Goal: Find specific page/section: Find specific page/section

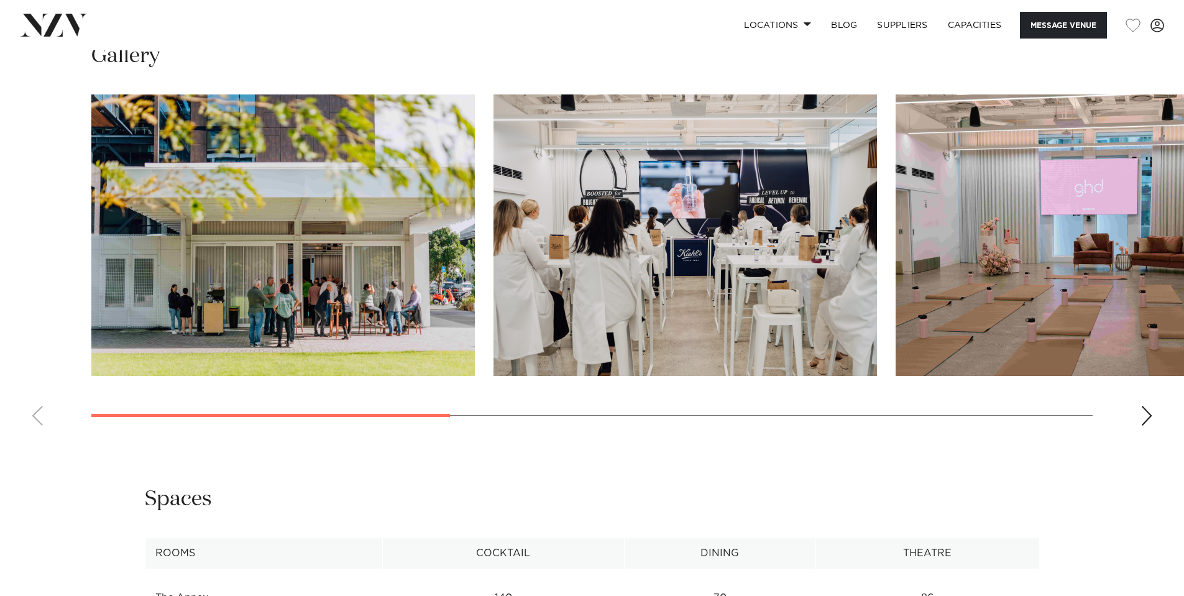
scroll to position [1181, 0]
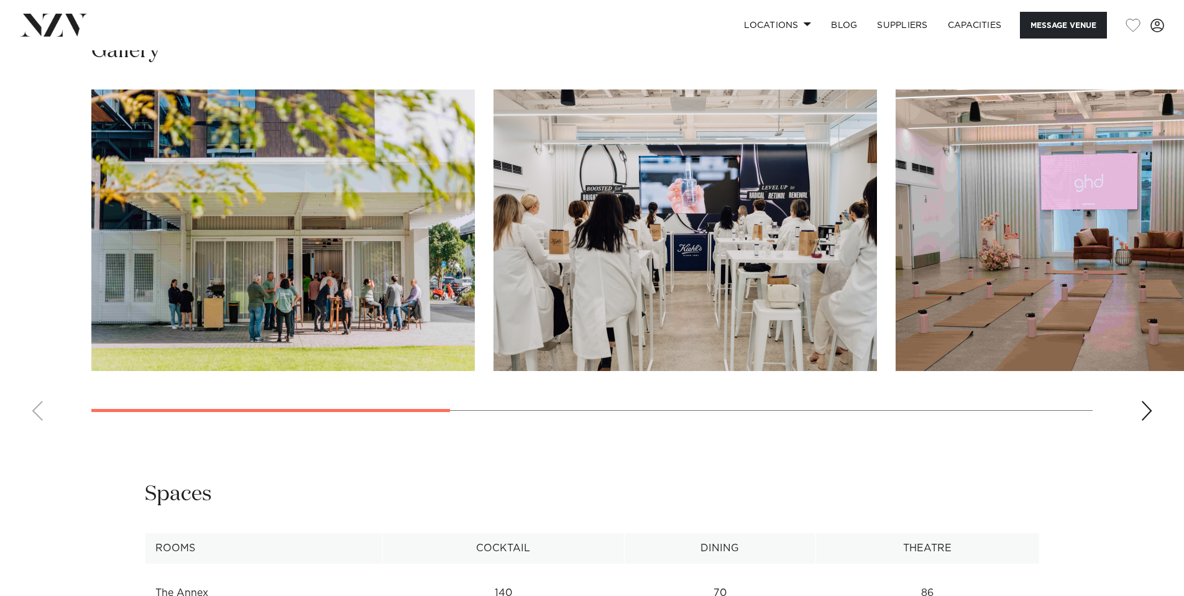
click at [1143, 421] on div "Next slide" at bounding box center [1147, 411] width 12 height 20
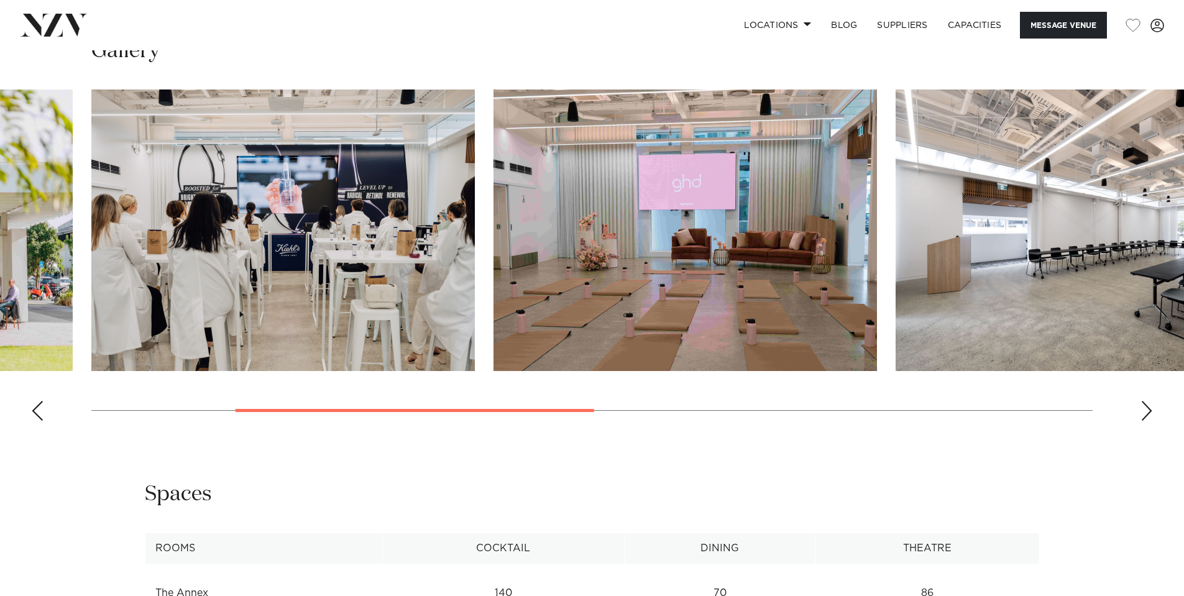
click at [1143, 421] on div "Next slide" at bounding box center [1147, 411] width 12 height 20
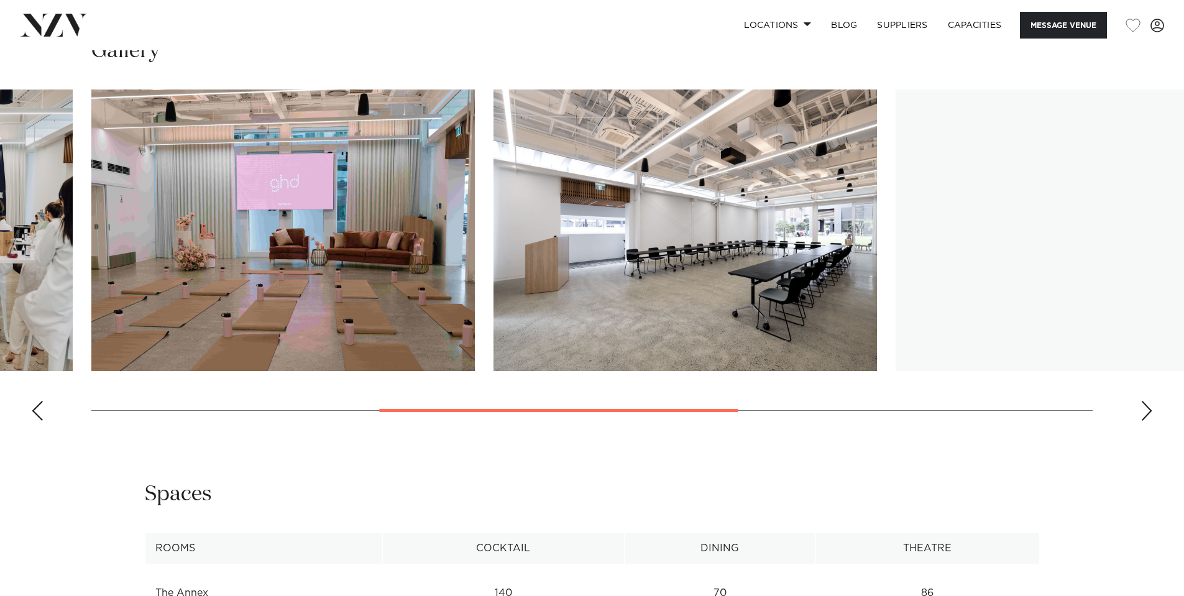
click at [1143, 421] on div "Next slide" at bounding box center [1147, 411] width 12 height 20
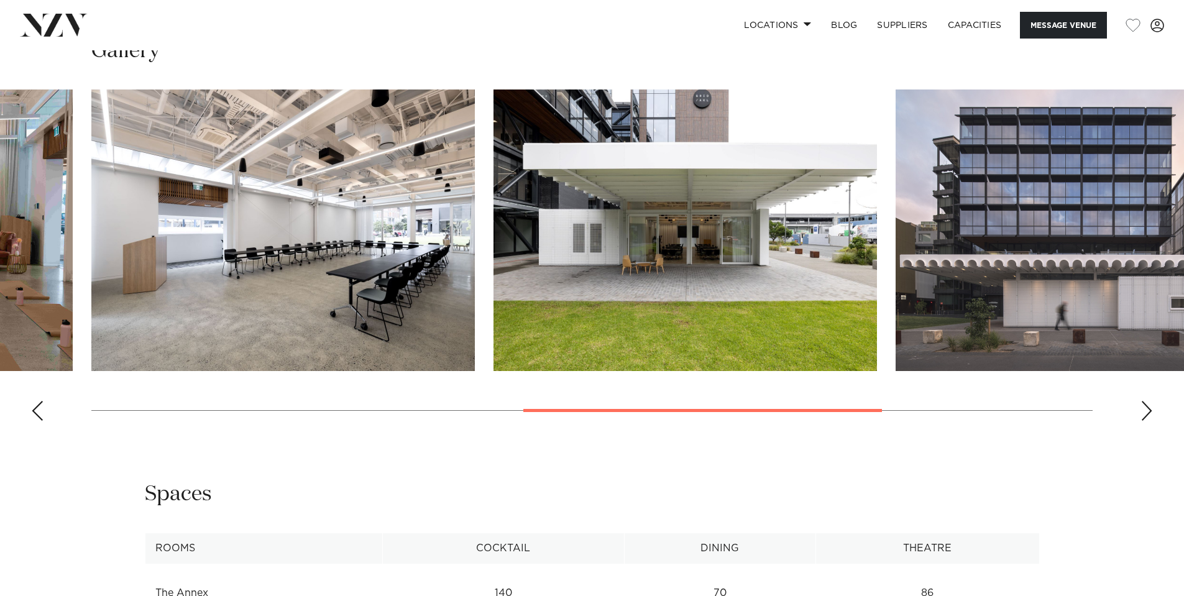
click at [1143, 421] on div "Next slide" at bounding box center [1147, 411] width 12 height 20
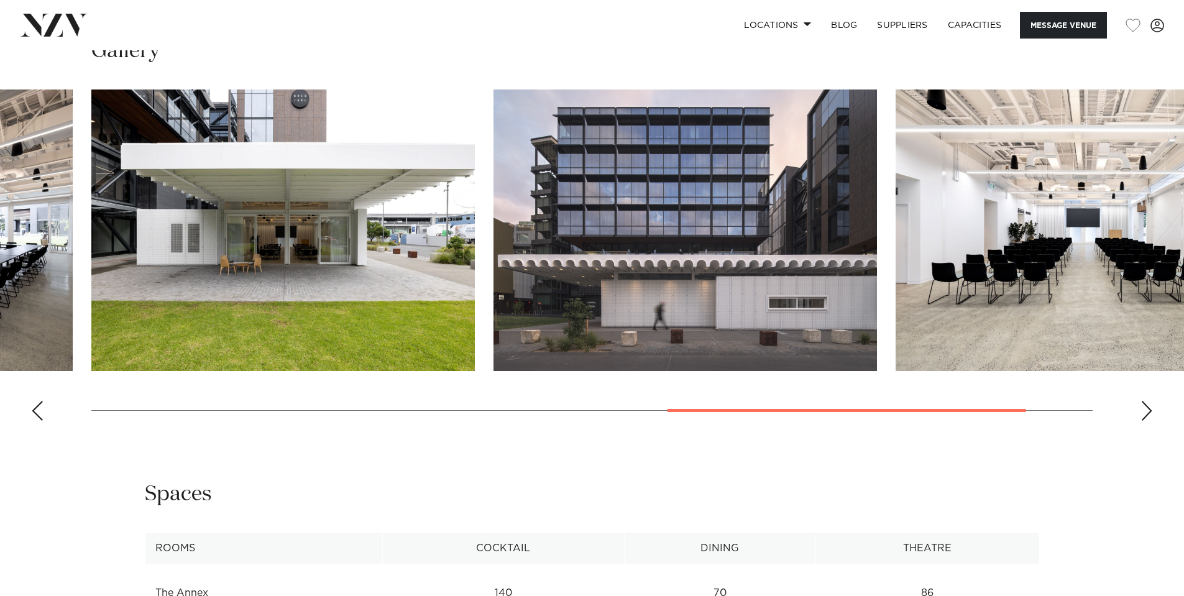
click at [1143, 421] on div "Next slide" at bounding box center [1147, 411] width 12 height 20
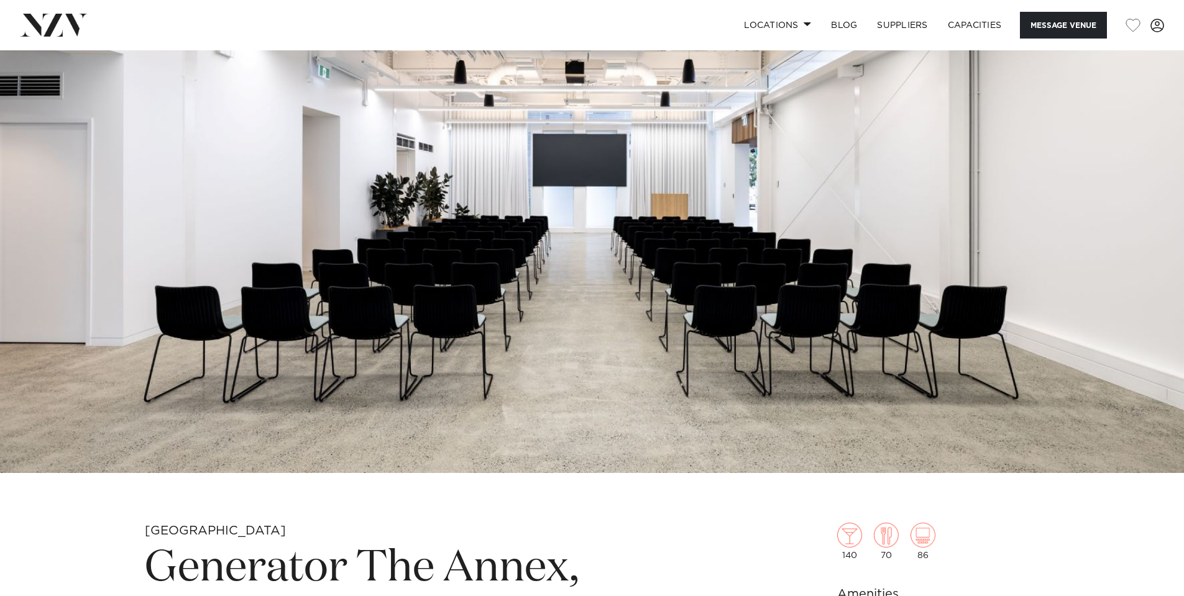
scroll to position [0, 0]
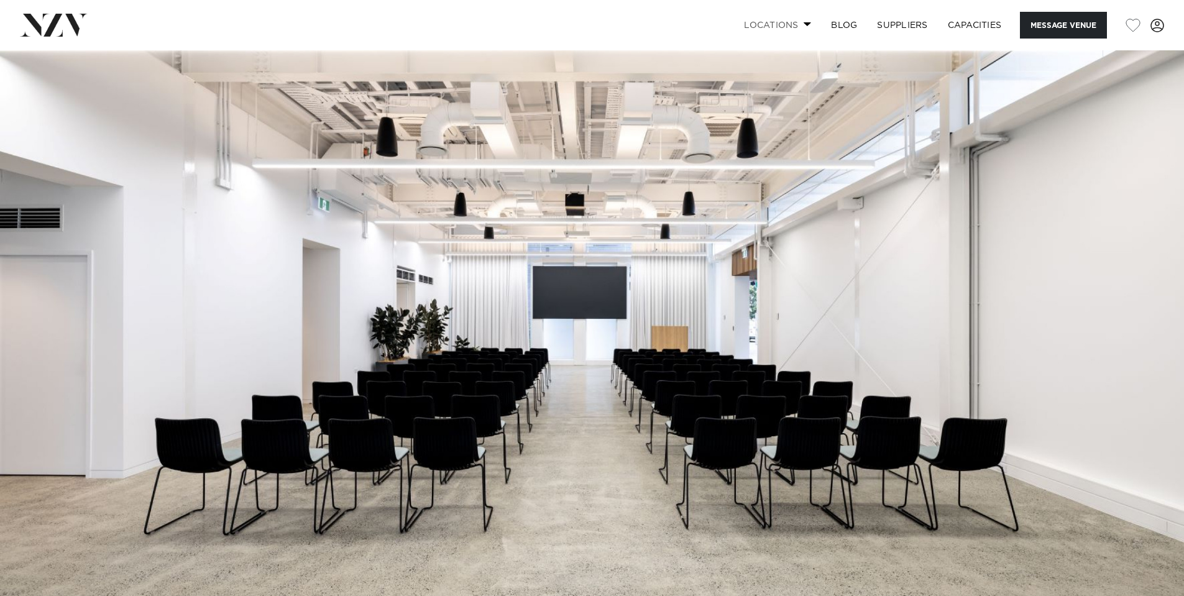
click at [781, 25] on link "Locations" at bounding box center [777, 25] width 87 height 27
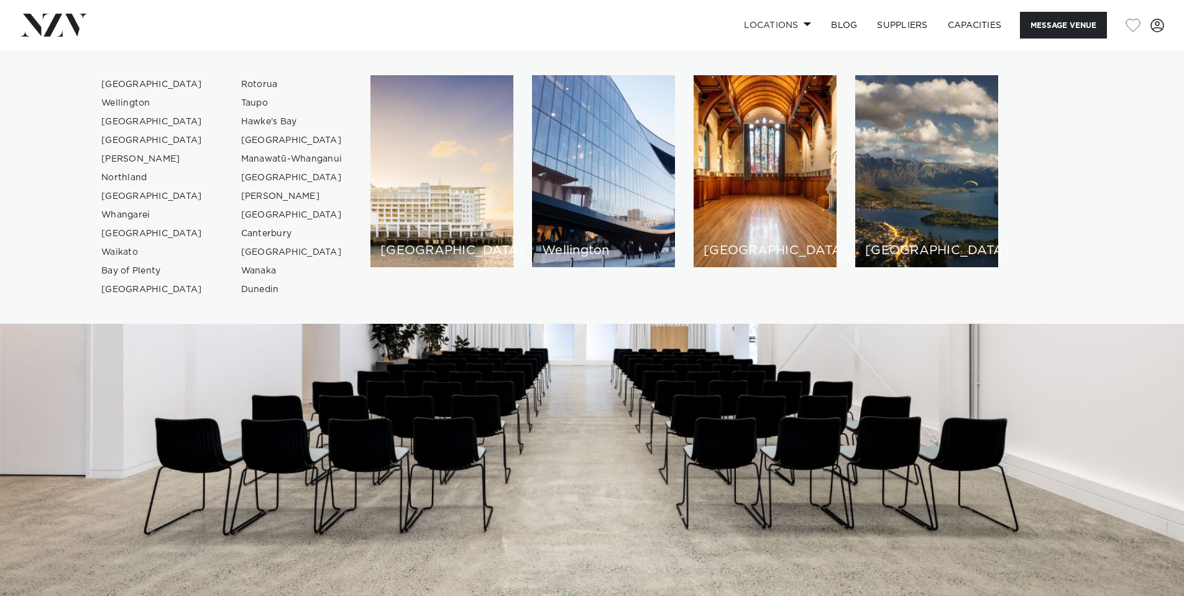
click at [1090, 306] on ul "[GEOGRAPHIC_DATA] [GEOGRAPHIC_DATA] [GEOGRAPHIC_DATA] [GEOGRAPHIC_DATA] [GEOGRA…" at bounding box center [592, 187] width 1184 height 274
